Goal: Task Accomplishment & Management: Use online tool/utility

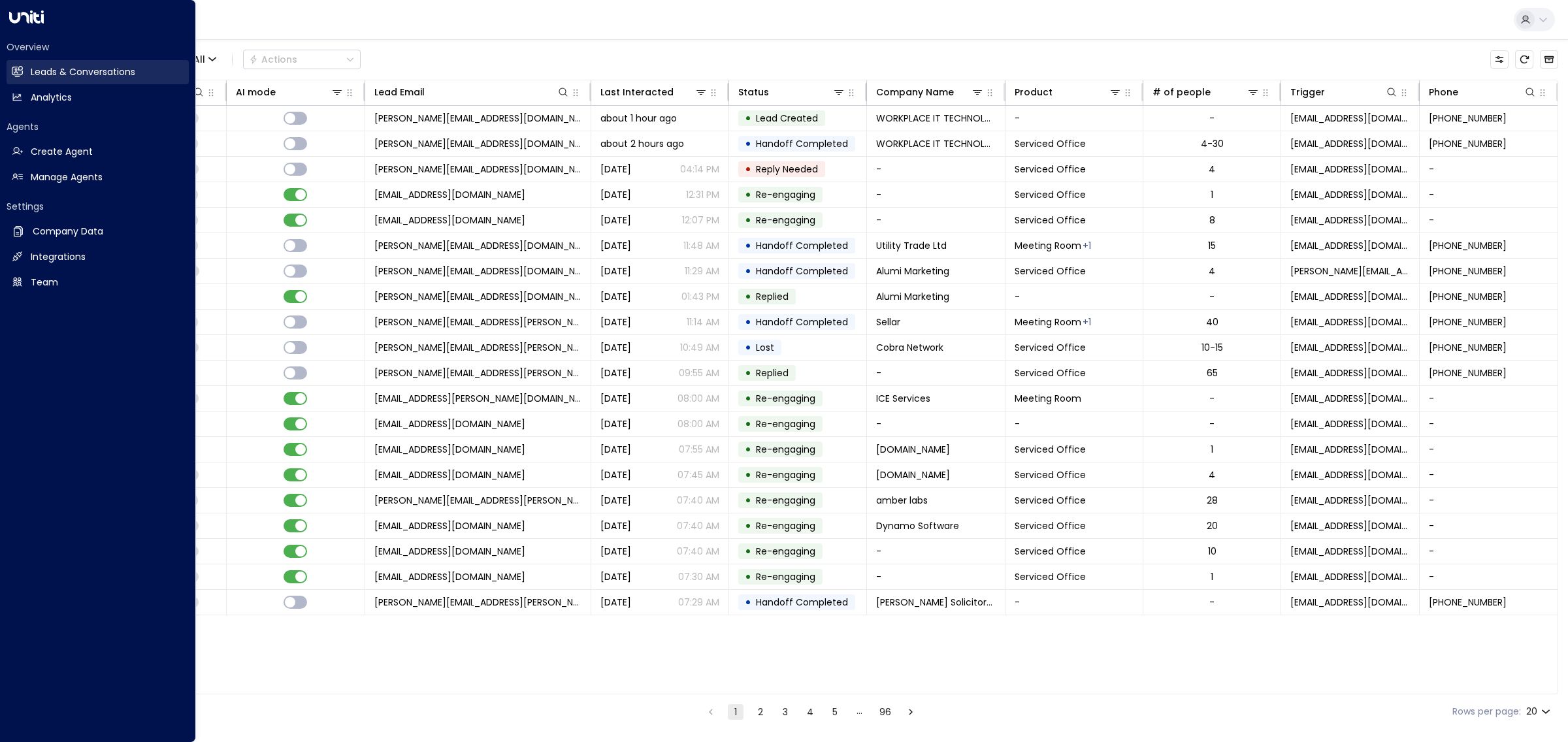
click at [65, 72] on h2 "Leads & Conversations" at bounding box center [83, 72] width 105 height 14
click at [65, 99] on h2 "Analytics" at bounding box center [51, 97] width 41 height 14
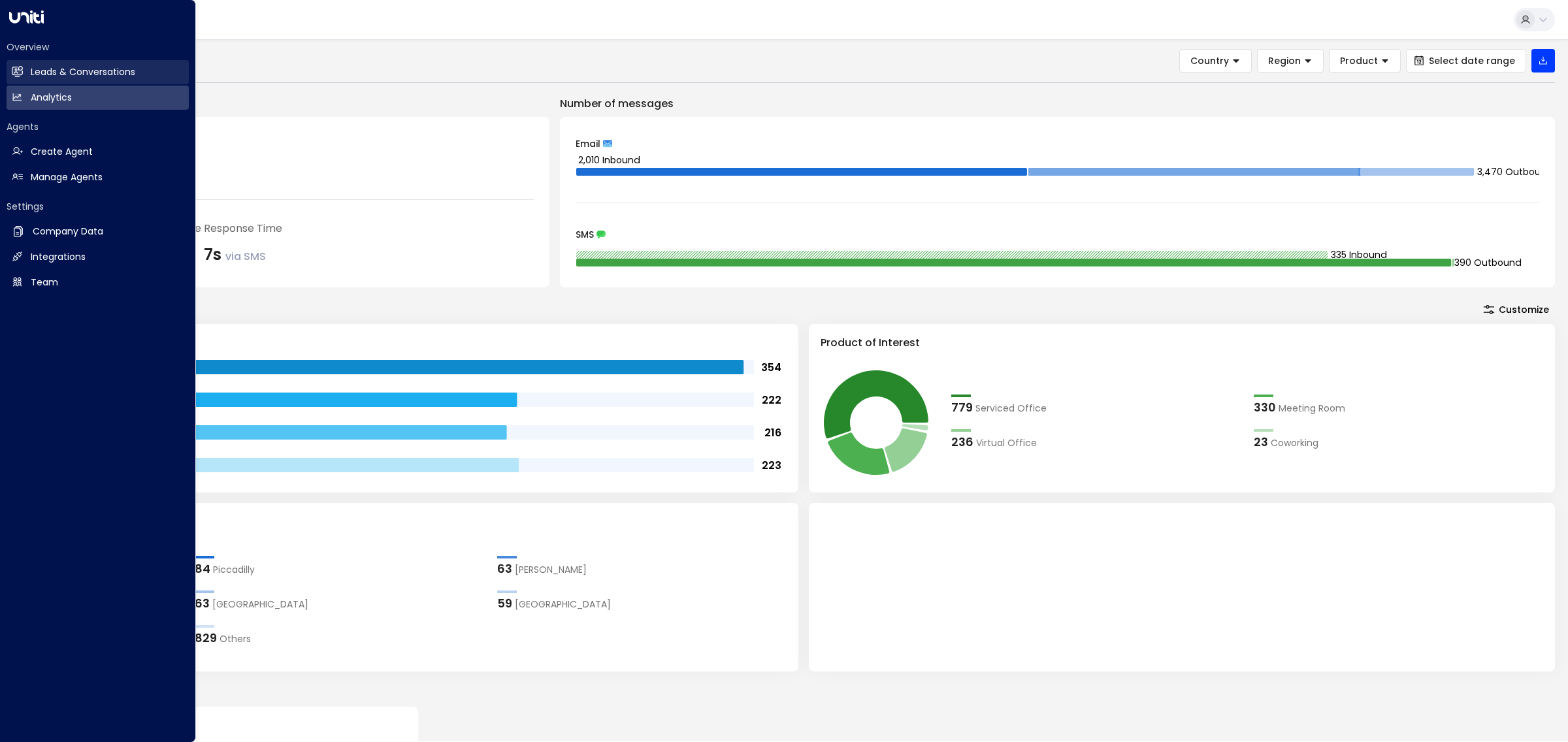
click at [60, 77] on h2 "Leads & Conversations" at bounding box center [83, 72] width 105 height 14
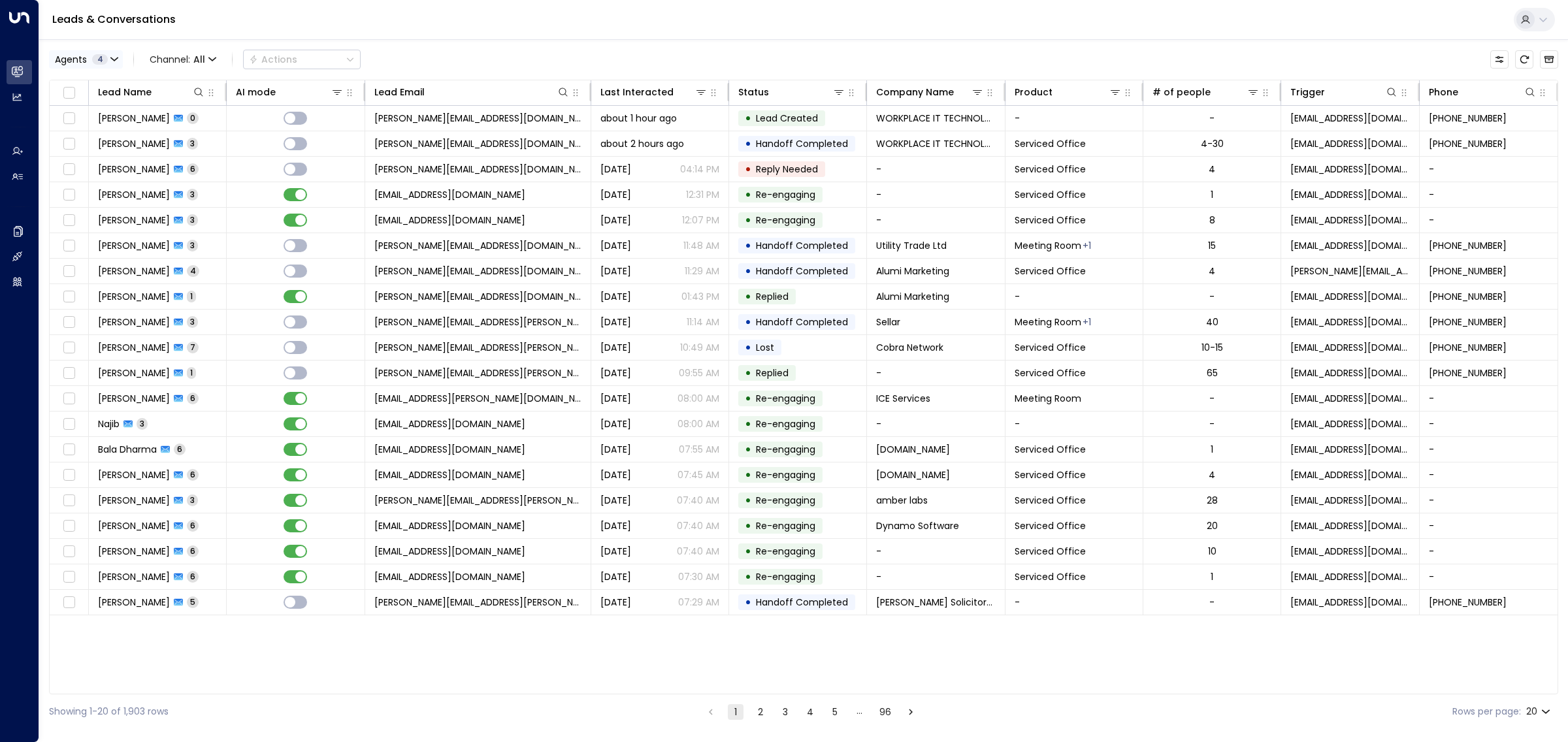
click at [89, 61] on div "Agents 4" at bounding box center [81, 60] width 53 height 11
click at [119, 181] on button "Clear" at bounding box center [125, 179] width 26 height 11
click at [98, 124] on div "[PERSON_NAME]" at bounding box center [107, 126] width 72 height 14
click at [227, 181] on button "Apply" at bounding box center [221, 179] width 38 height 19
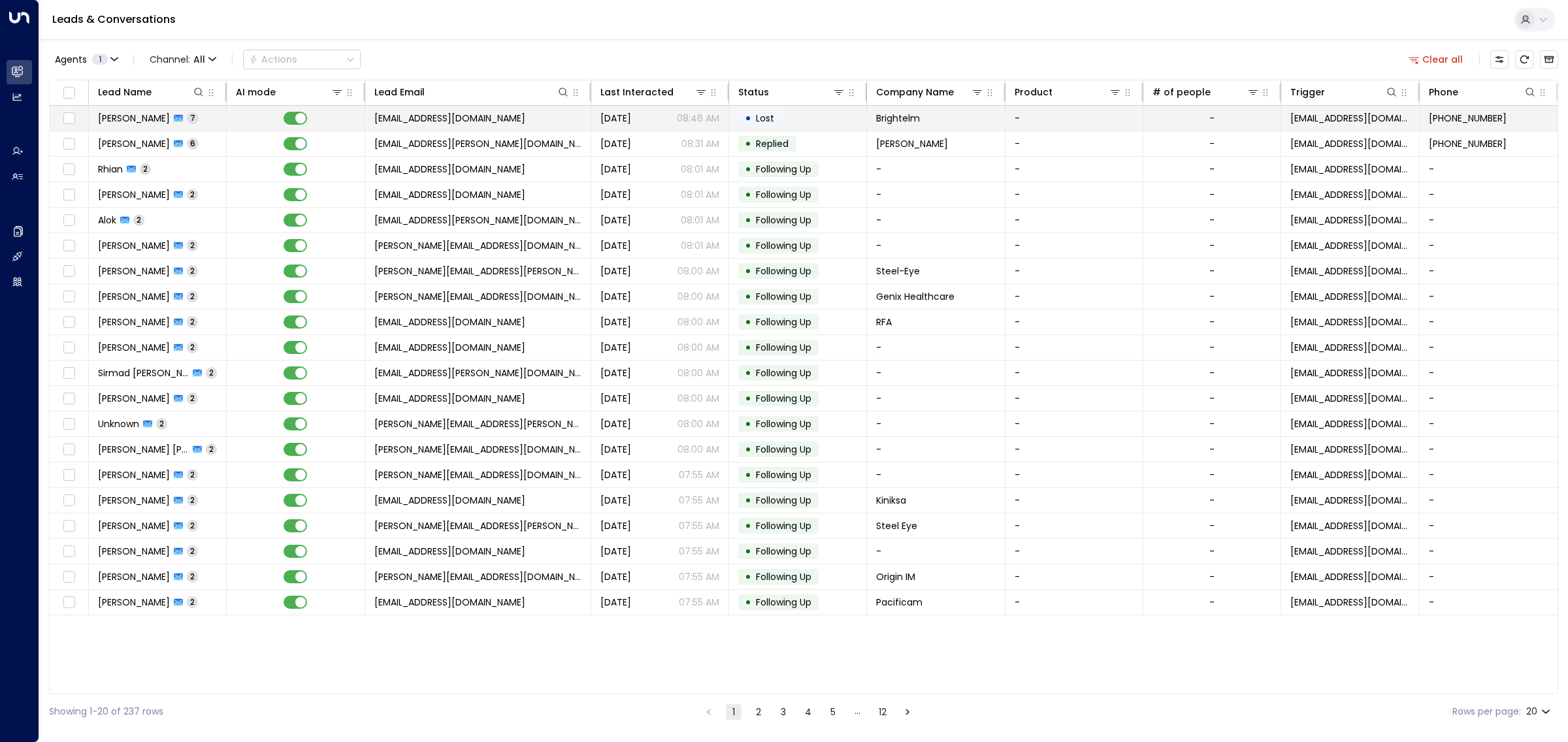
click at [501, 122] on td "[EMAIL_ADDRESS][DOMAIN_NAME]" at bounding box center [478, 118] width 226 height 25
click at [501, 138] on span "[EMAIL_ADDRESS][PERSON_NAME][DOMAIN_NAME]" at bounding box center [478, 144] width 207 height 13
click at [844, 95] on button at bounding box center [839, 92] width 13 height 13
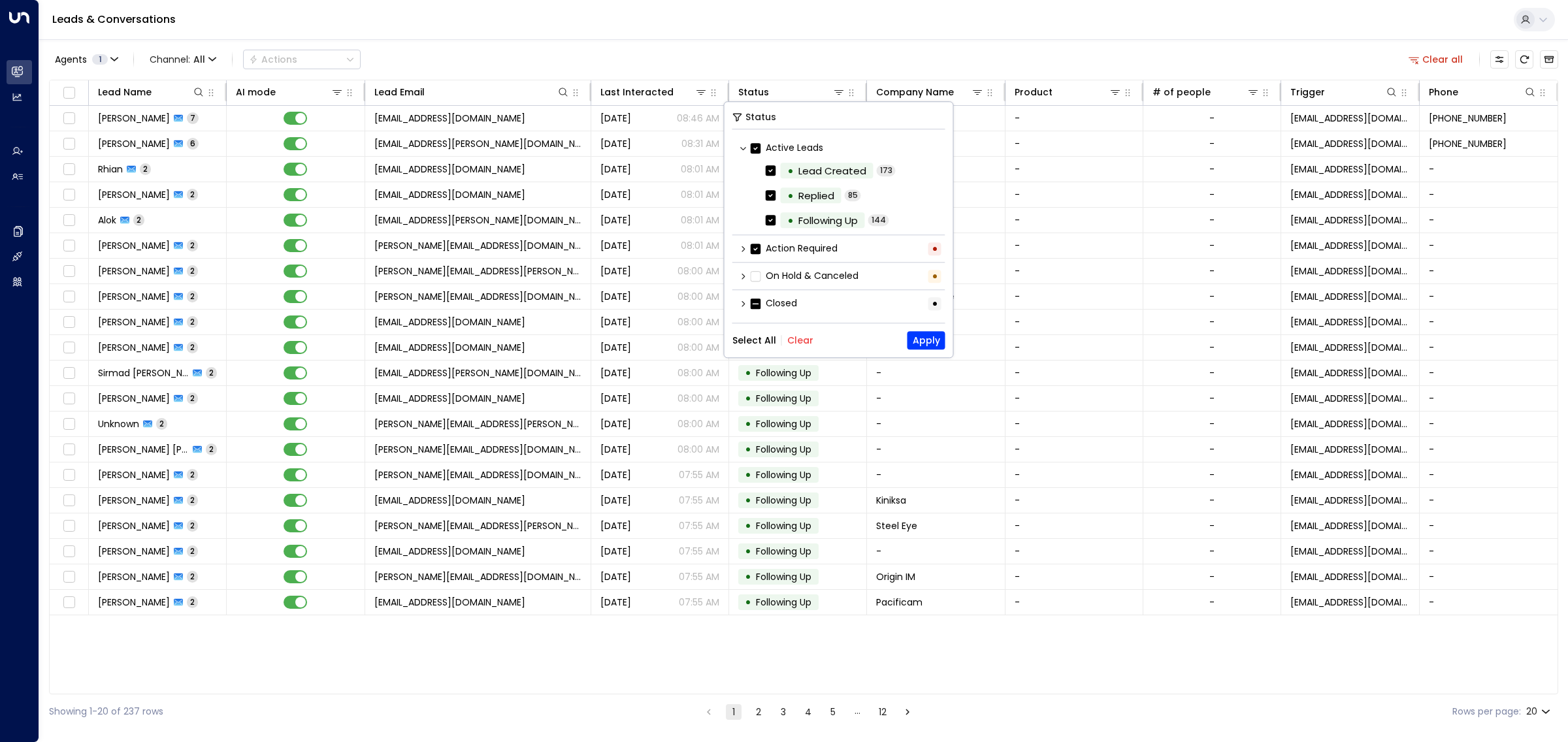
click at [791, 341] on button "Clear" at bounding box center [800, 341] width 26 height 11
click at [740, 252] on icon at bounding box center [744, 248] width 8 height 8
click at [745, 330] on icon at bounding box center [744, 327] width 8 height 8
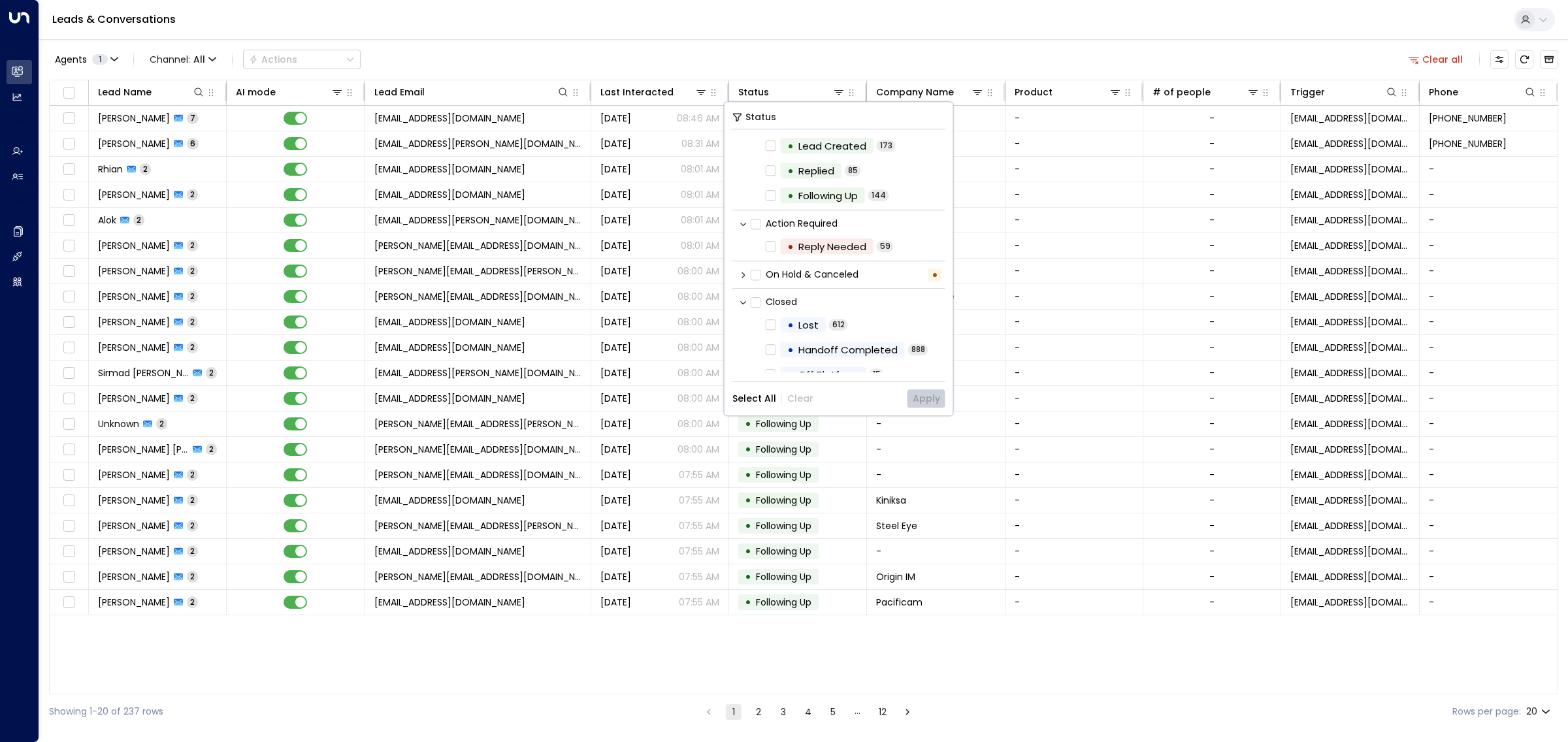
scroll to position [39, 0]
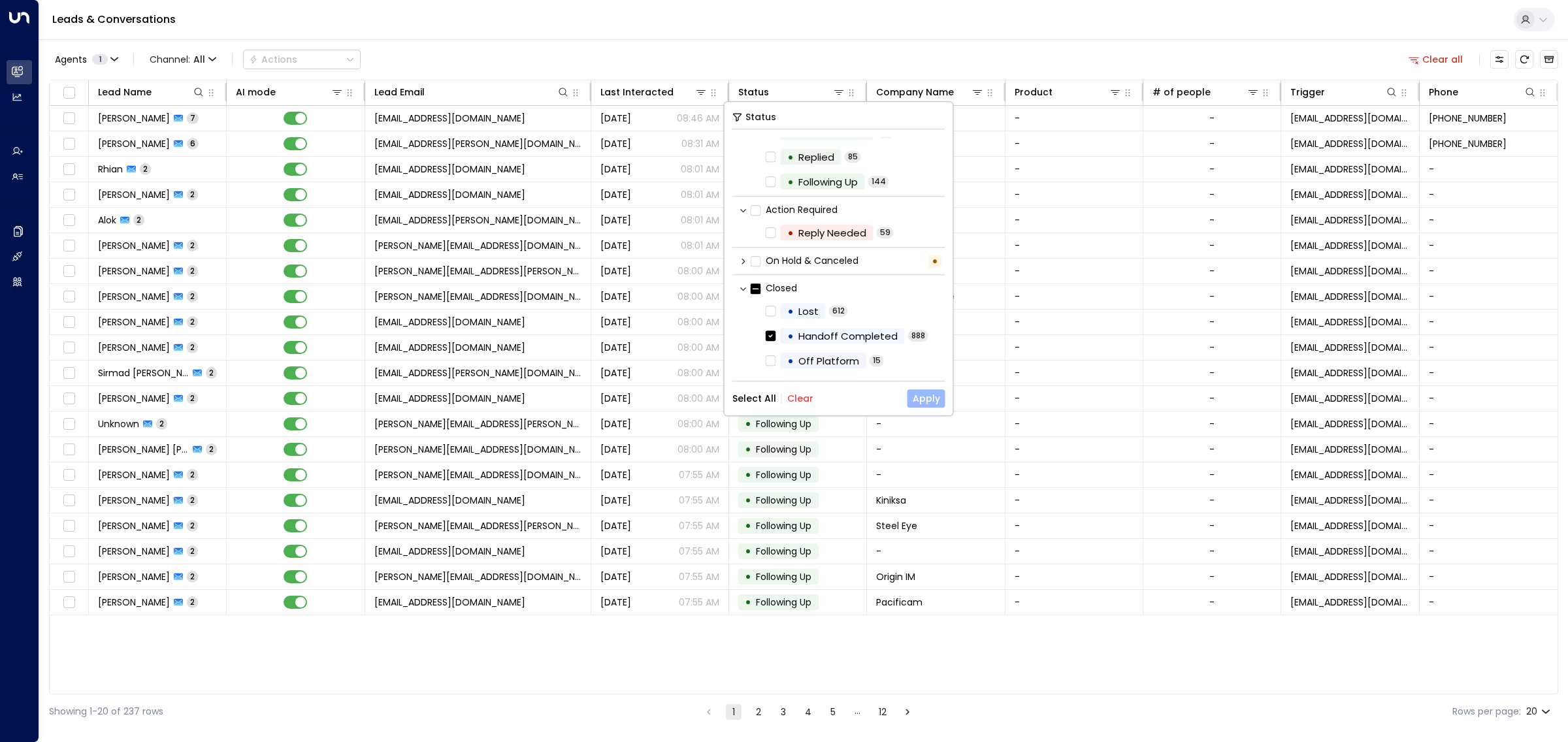
click at [929, 395] on button "Apply" at bounding box center [926, 398] width 38 height 19
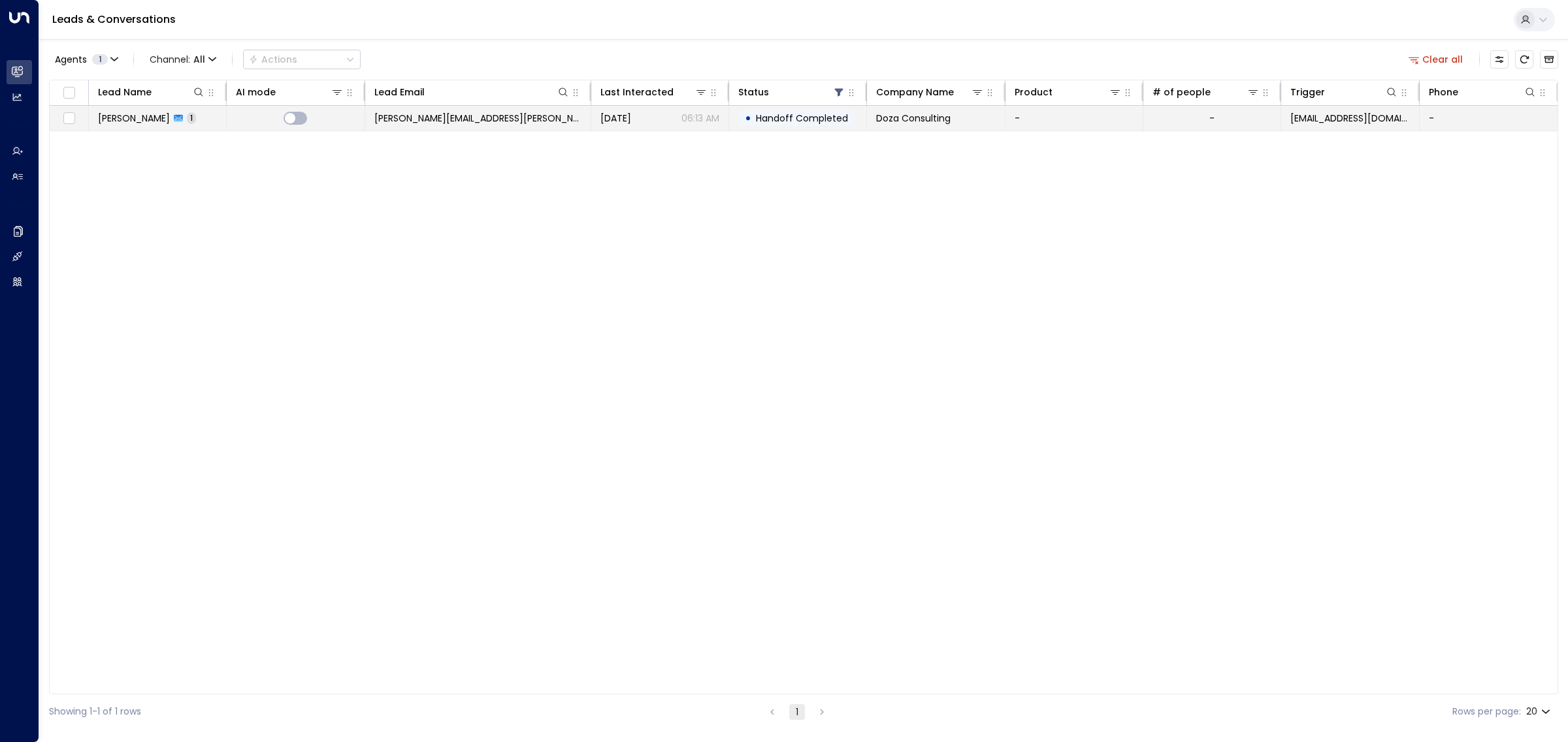
click at [481, 121] on span "[PERSON_NAME][EMAIL_ADDRESS][PERSON_NAME][PERSON_NAME][DOMAIN_NAME]" at bounding box center [478, 118] width 207 height 13
click at [836, 93] on icon at bounding box center [839, 92] width 11 height 11
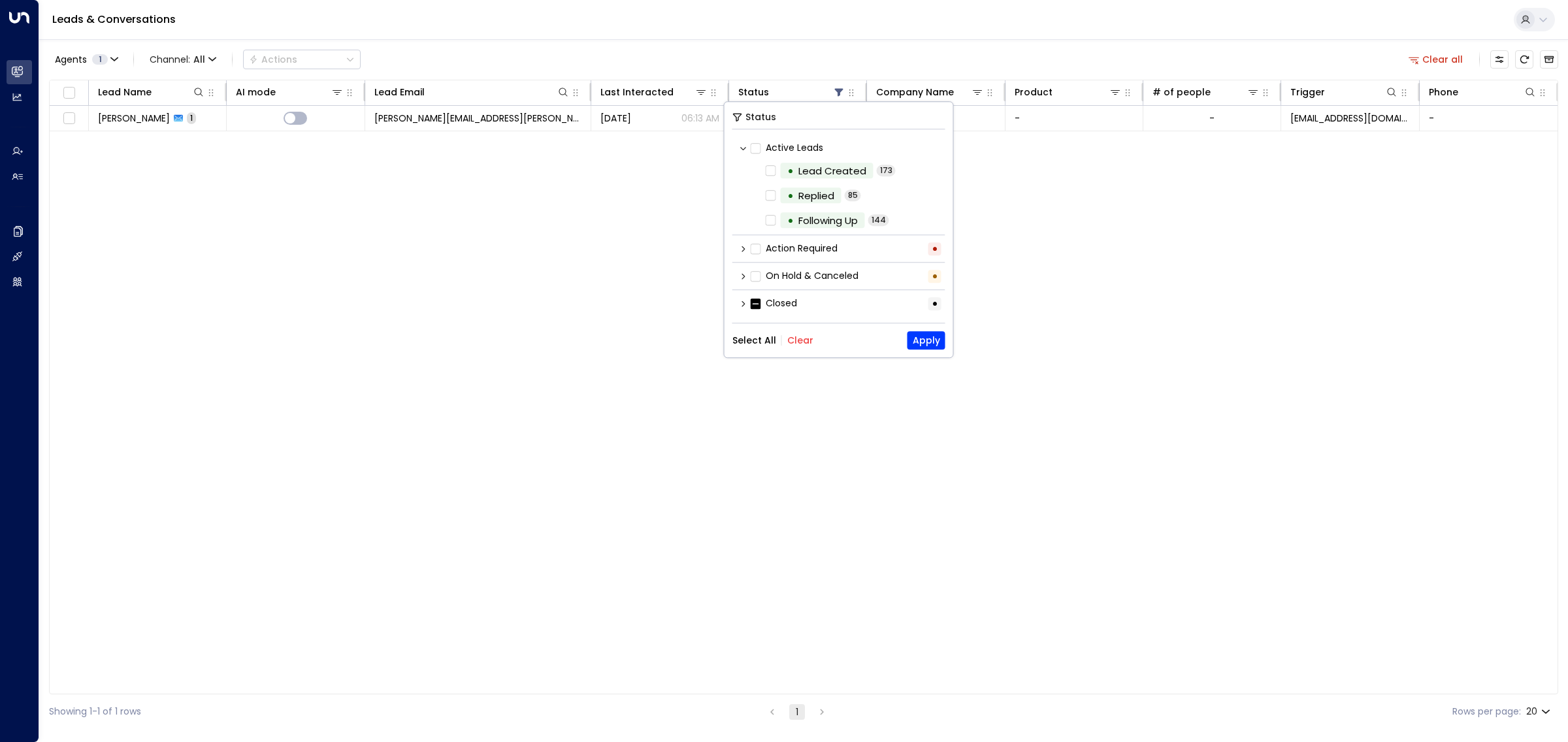
click at [746, 343] on button "Select All" at bounding box center [754, 341] width 44 height 11
click at [922, 343] on button "Apply" at bounding box center [926, 341] width 38 height 19
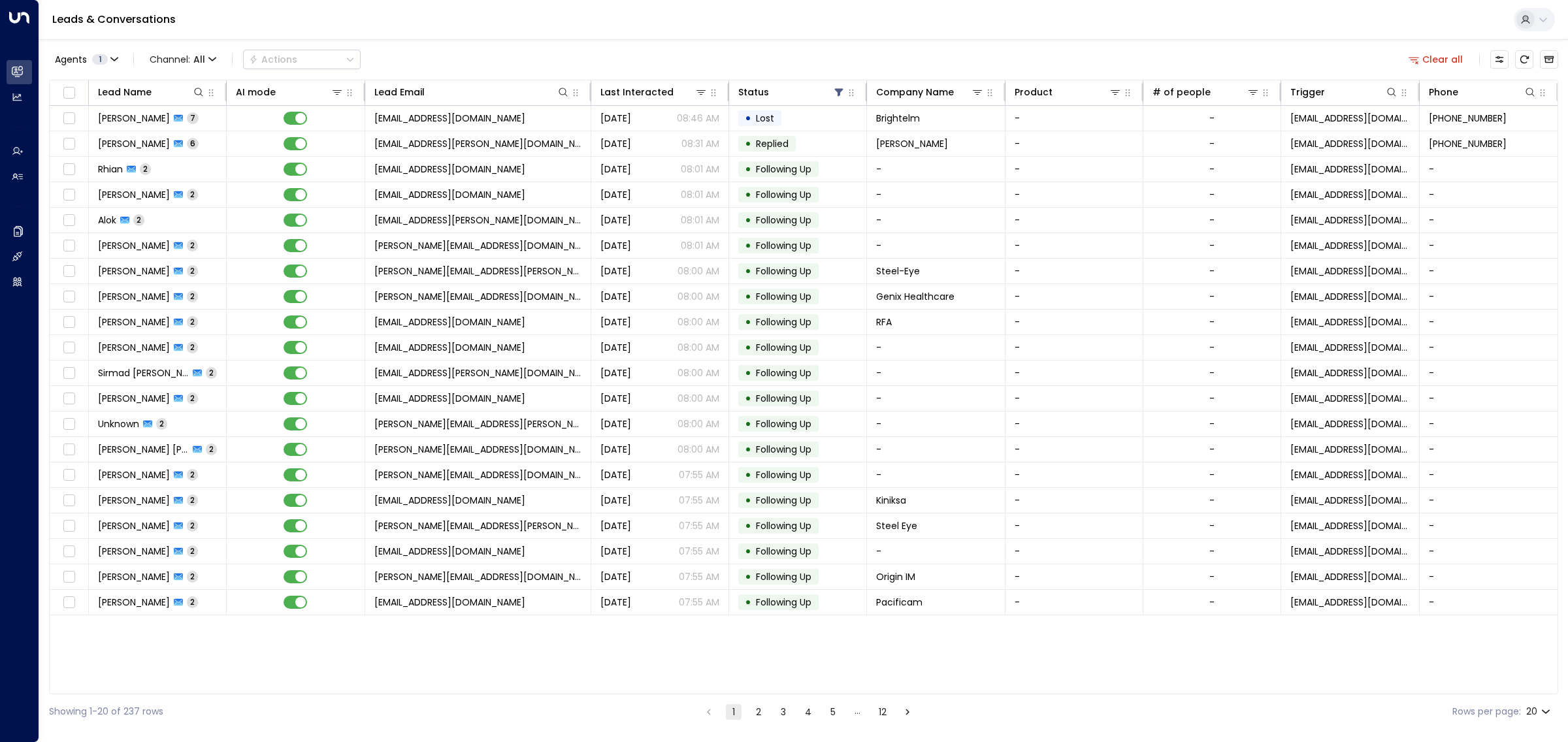
click at [575, 24] on div "Leads & Conversations" at bounding box center [803, 20] width 1529 height 40
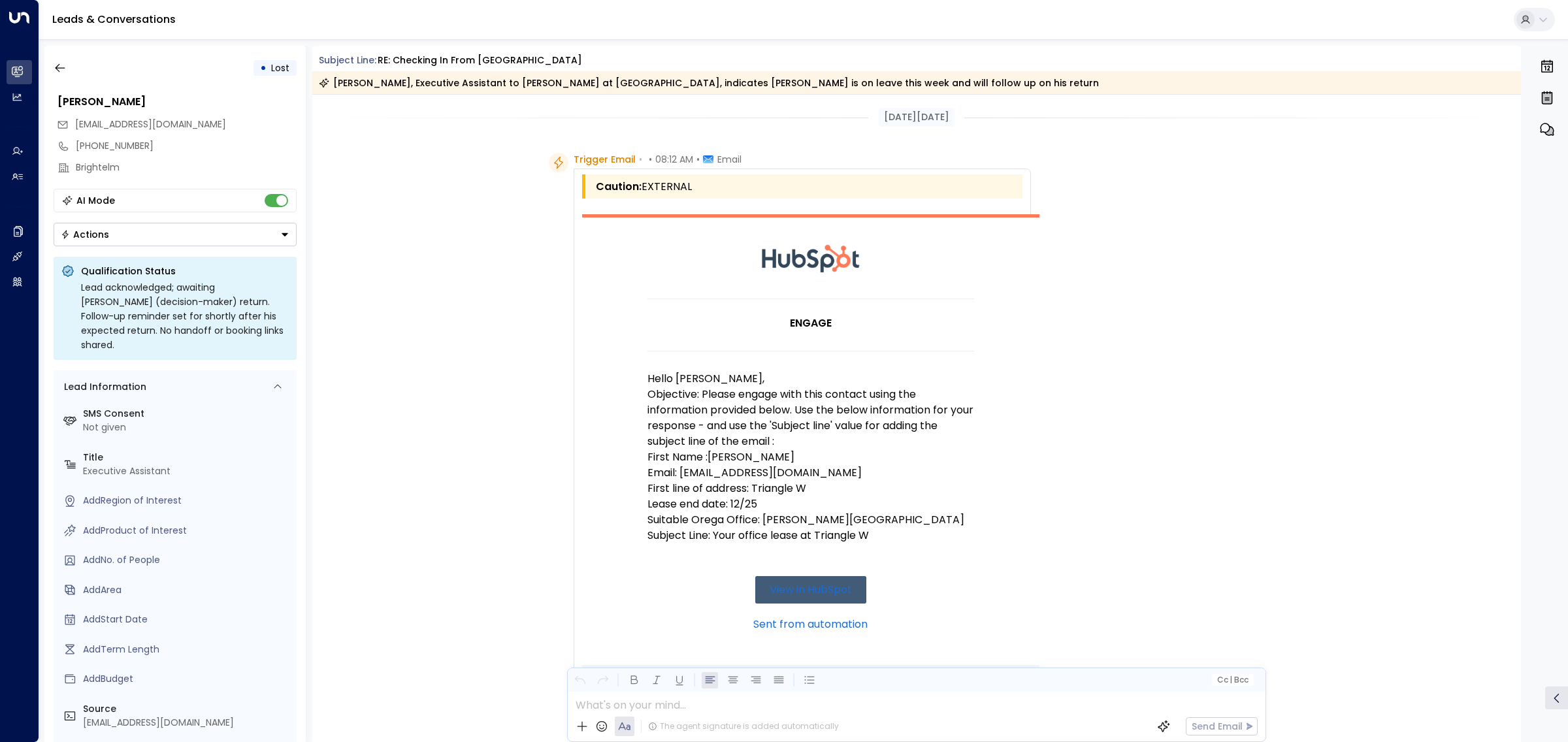
scroll to position [3370, 0]
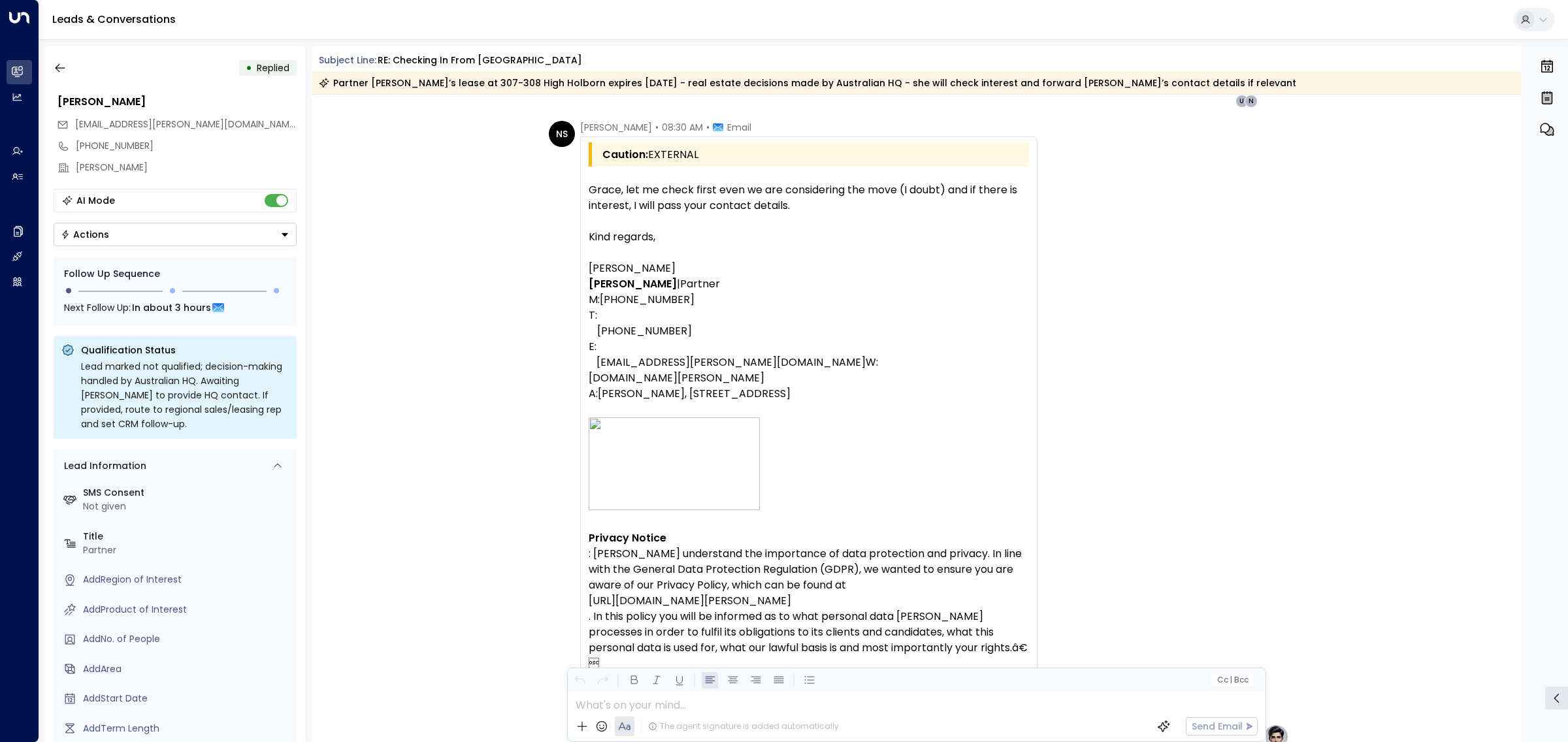
scroll to position [2746, 0]
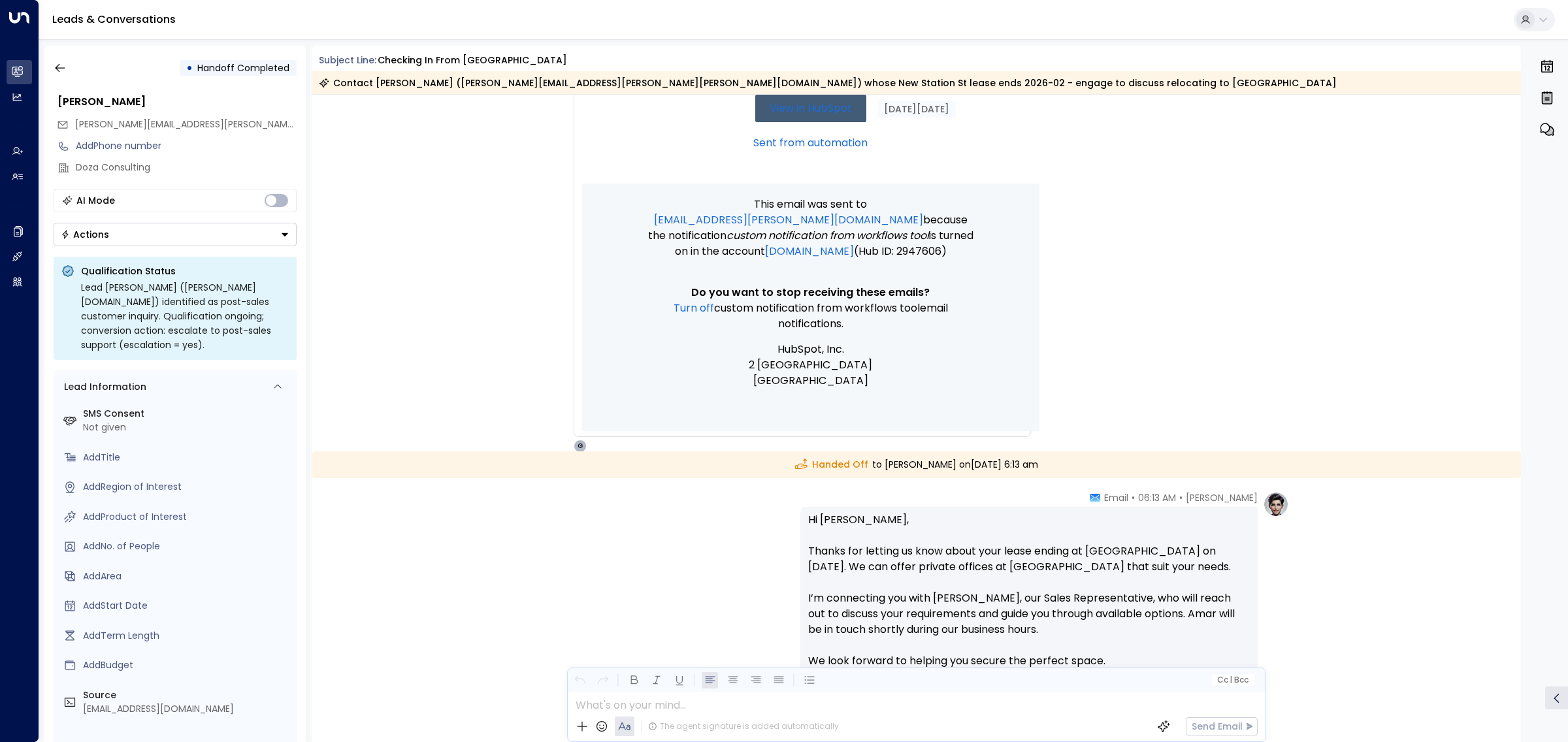
scroll to position [653, 0]
